Goal: Task Accomplishment & Management: Manage account settings

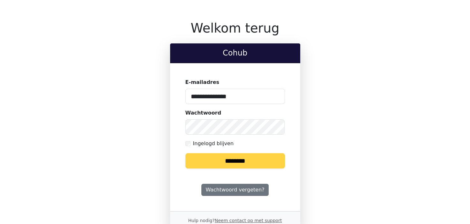
type input "**********"
click at [276, 96] on keeper-lock "Open Keeper Popup" at bounding box center [276, 97] width 8 height 8
click at [274, 126] on keeper-lock "Open Keeper Popup" at bounding box center [276, 127] width 8 height 8
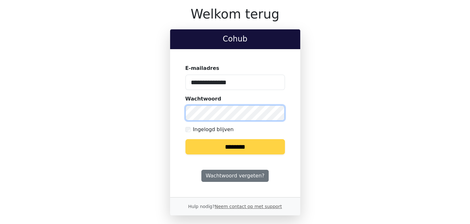
scroll to position [20, 0]
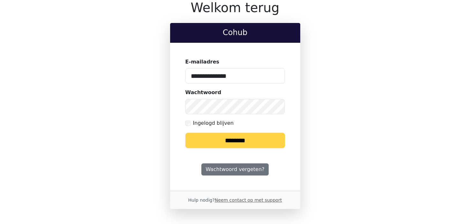
click at [241, 141] on input "********" at bounding box center [235, 140] width 100 height 15
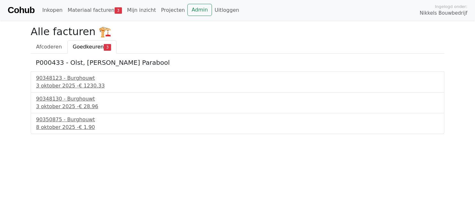
click at [83, 47] on span "Goedkeuren" at bounding box center [88, 47] width 31 height 6
click at [79, 79] on div "90348123 - Burghouwt" at bounding box center [237, 78] width 403 height 8
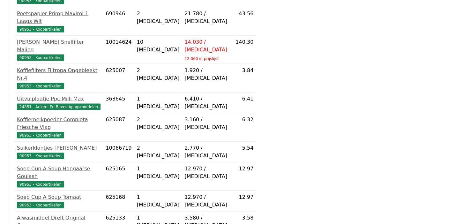
scroll to position [1279, 0]
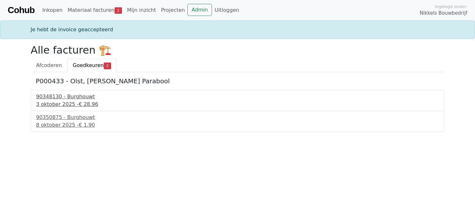
click at [78, 96] on div "90348130 - Burghouwt" at bounding box center [237, 97] width 403 height 8
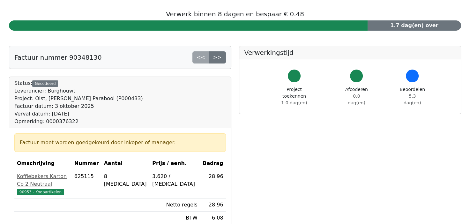
scroll to position [128, 0]
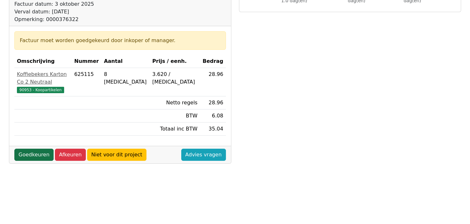
click at [38, 149] on link "Goedkeuren" at bounding box center [33, 155] width 39 height 12
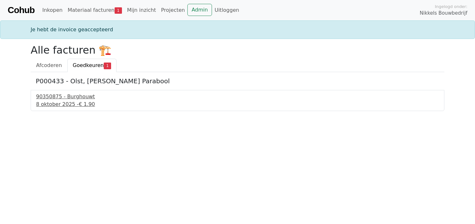
click at [73, 97] on div "90350875 - Burghouwt" at bounding box center [237, 97] width 403 height 8
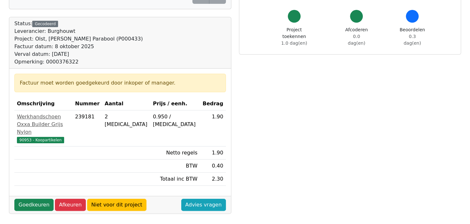
scroll to position [96, 0]
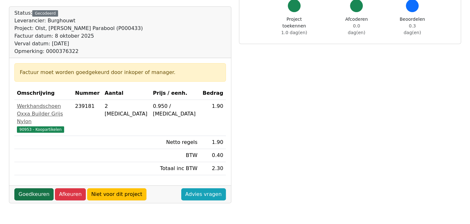
click at [41, 188] on link "Goedkeuren" at bounding box center [33, 194] width 39 height 12
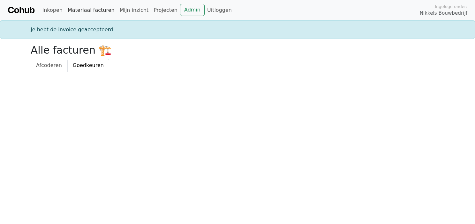
click at [84, 12] on link "Materiaal facturen" at bounding box center [91, 10] width 52 height 13
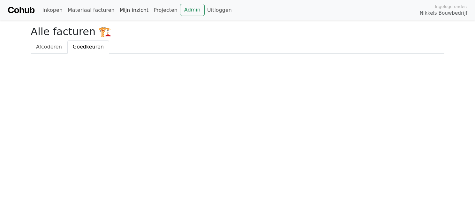
click at [124, 11] on link "Mijn inzicht" at bounding box center [134, 10] width 34 height 13
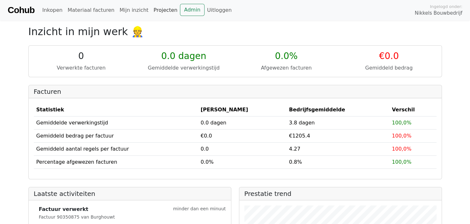
click at [151, 11] on link "Projecten" at bounding box center [165, 10] width 29 height 13
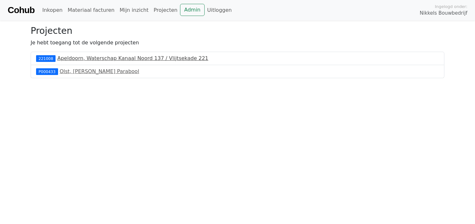
click at [135, 59] on link "Apeldoorn, Waterschap Kanaal Noord 137 / Vlijtsekade 221" at bounding box center [132, 58] width 151 height 6
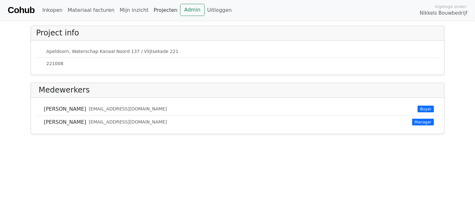
click at [154, 11] on link "Projecten" at bounding box center [165, 10] width 29 height 13
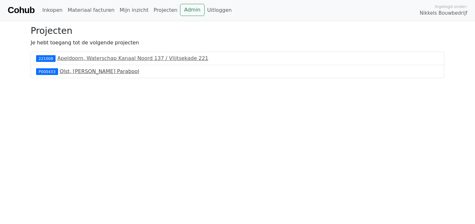
click at [115, 72] on link "Olst, [PERSON_NAME] Parabool" at bounding box center [99, 71] width 79 height 6
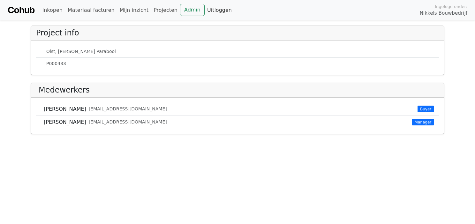
click at [204, 10] on link "Uitloggen" at bounding box center [219, 10] width 30 height 13
